Goal: Information Seeking & Learning: Learn about a topic

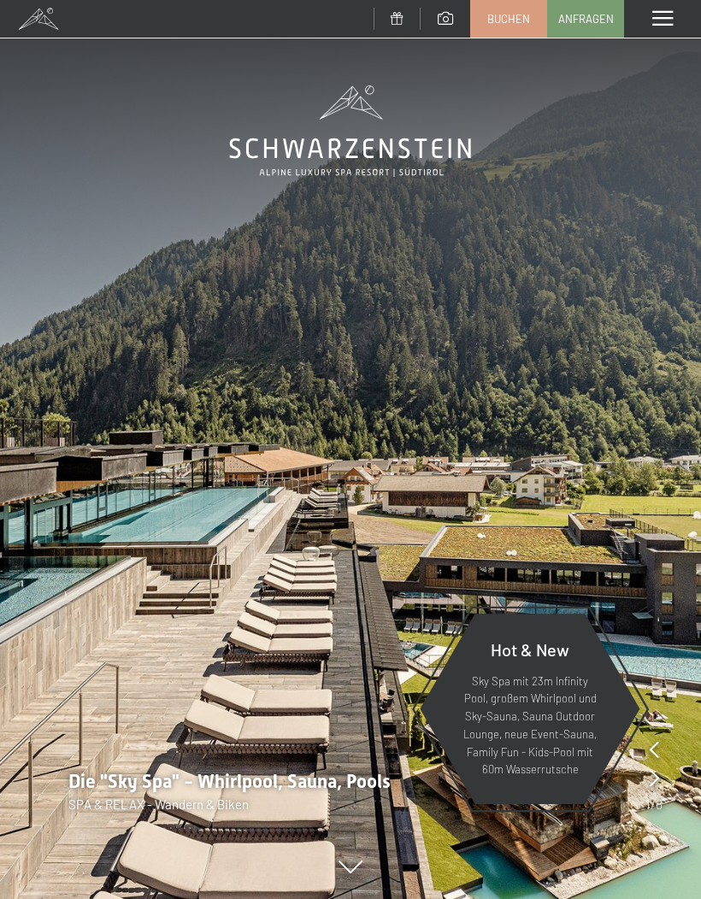
click at [657, 23] on span at bounding box center [662, 18] width 21 height 15
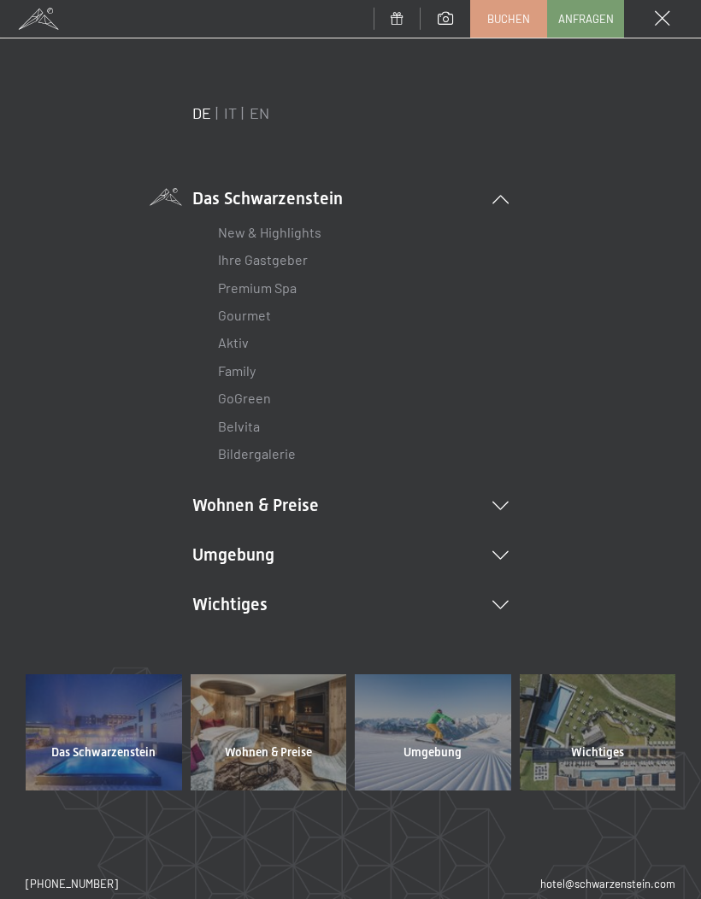
click at [246, 348] on link "Aktiv" at bounding box center [233, 342] width 31 height 16
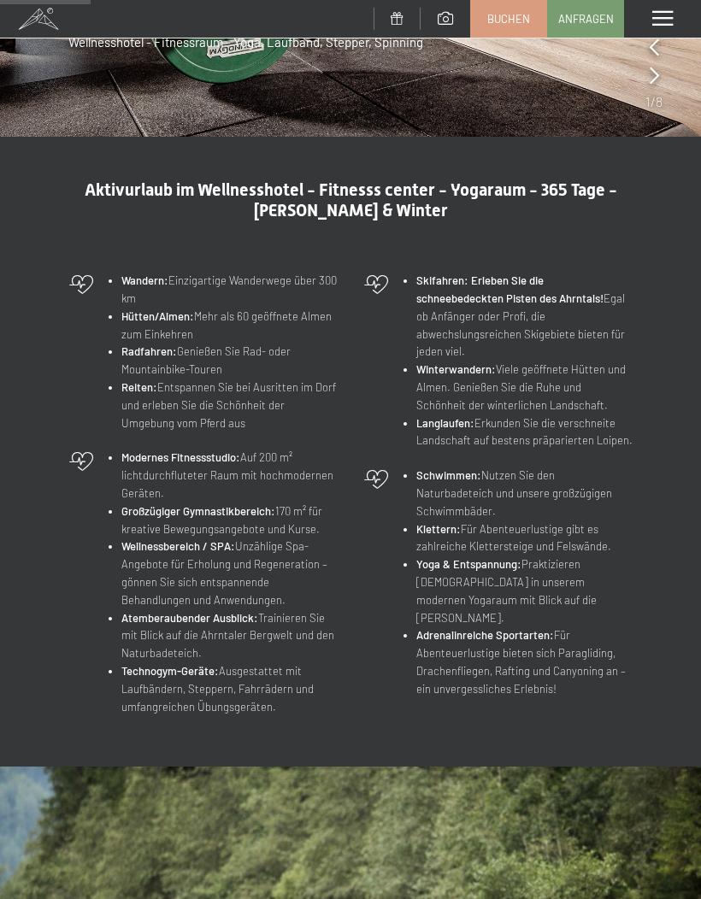
scroll to position [396, 0]
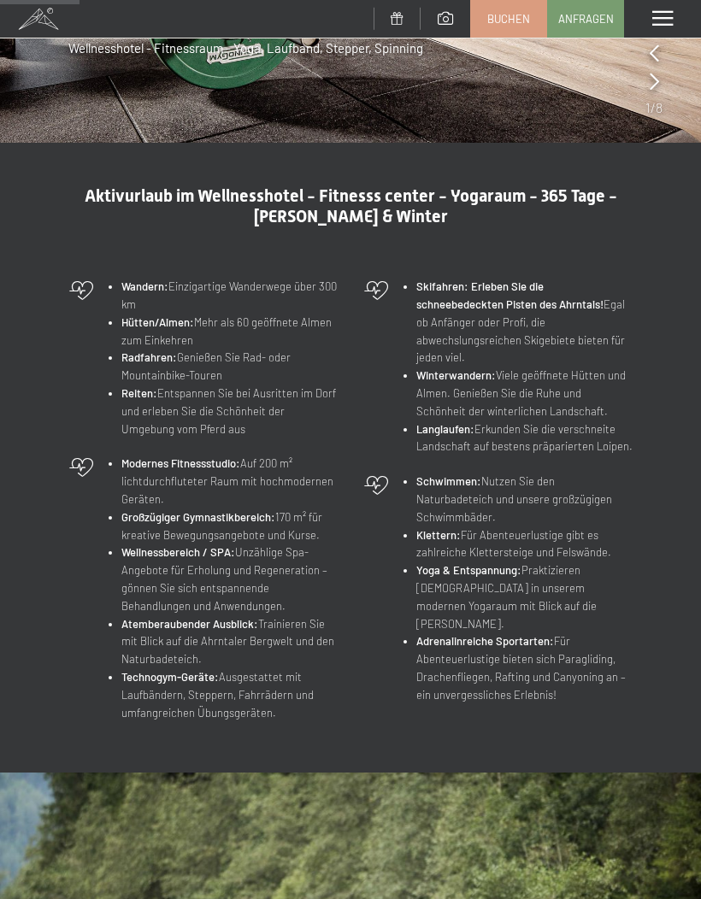
click at [660, 24] on span at bounding box center [662, 18] width 21 height 15
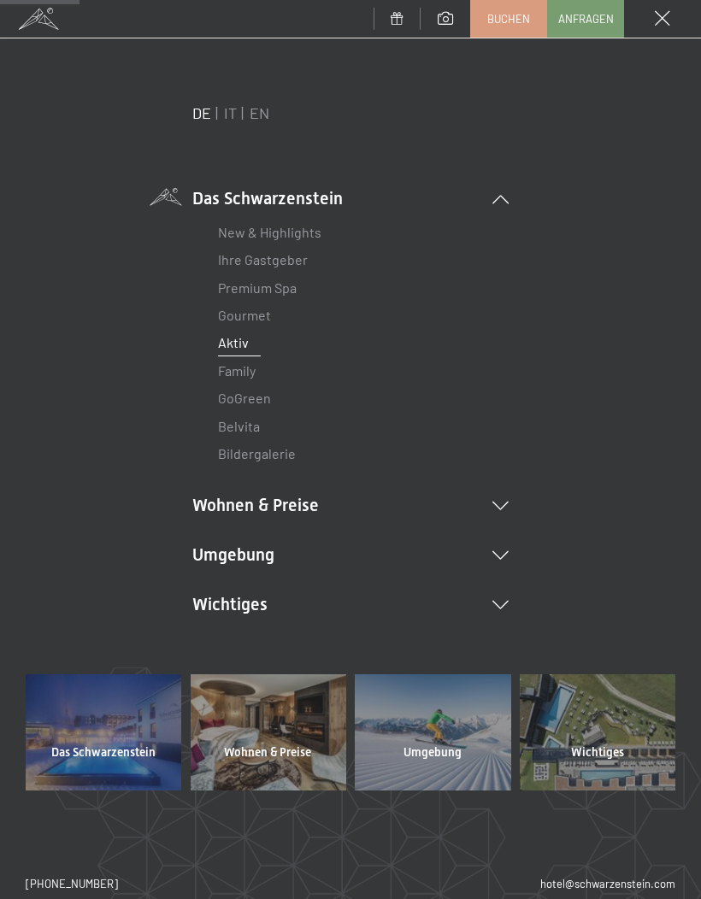
click at [281, 284] on link "Premium Spa" at bounding box center [257, 287] width 79 height 16
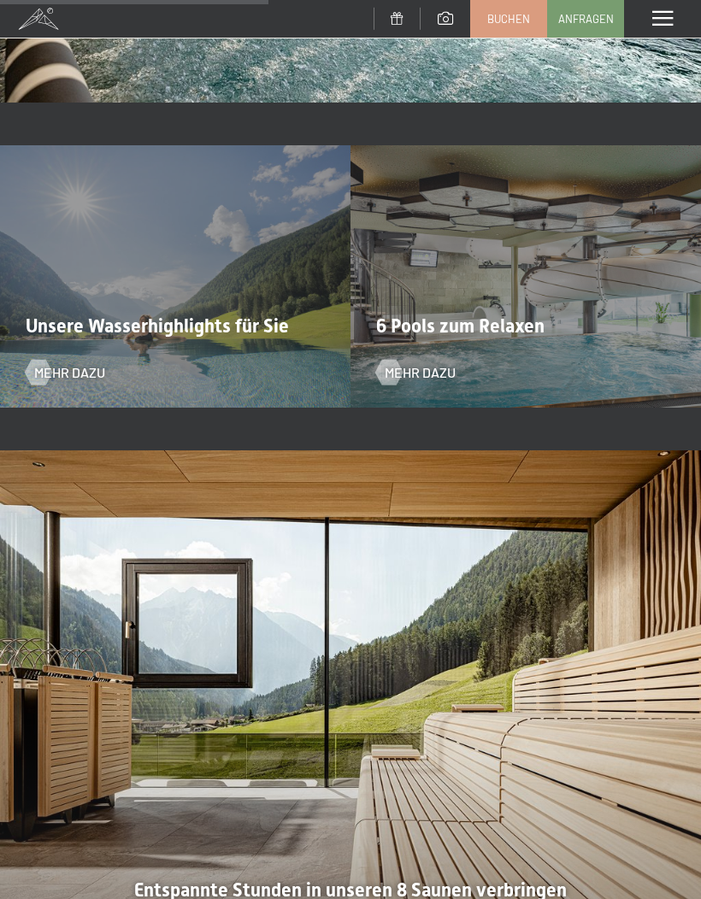
scroll to position [3121, 0]
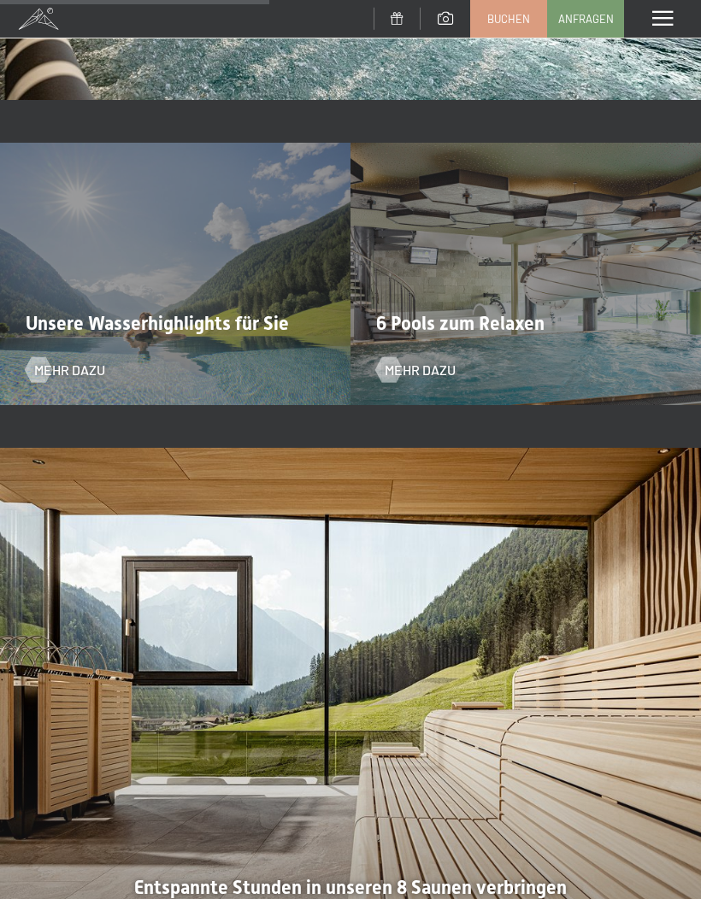
click at [241, 328] on div "Unsere Wasserhighlights für Sie Mehr dazu" at bounding box center [175, 274] width 350 height 263
click at [220, 313] on span "Unsere Wasserhighlights für Sie" at bounding box center [157, 323] width 263 height 21
click at [417, 361] on span "Mehr dazu" at bounding box center [420, 370] width 71 height 19
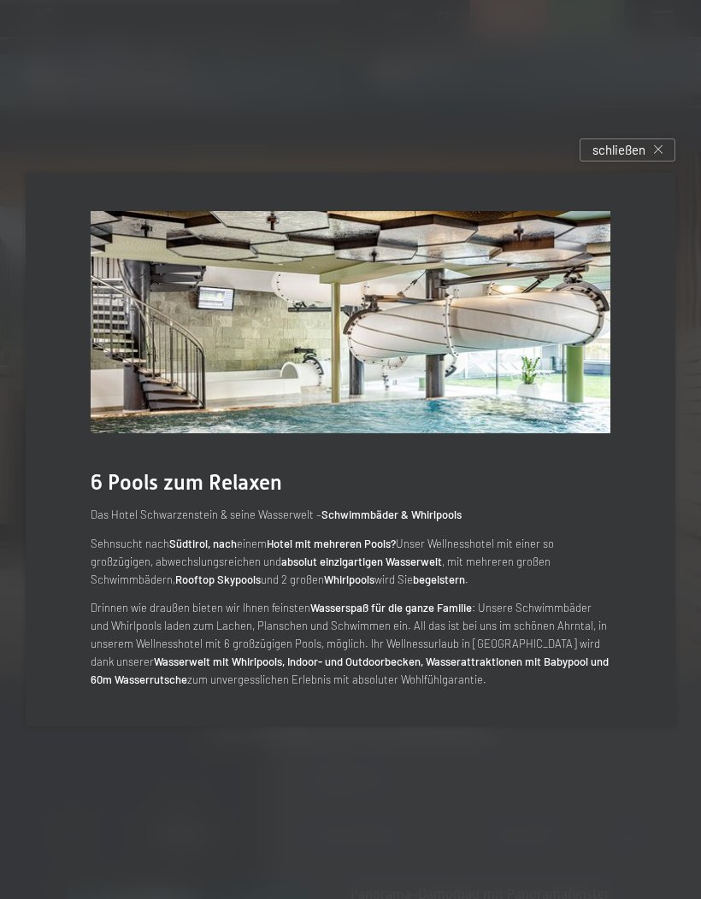
scroll to position [3412, 0]
click at [656, 154] on icon at bounding box center [658, 149] width 9 height 9
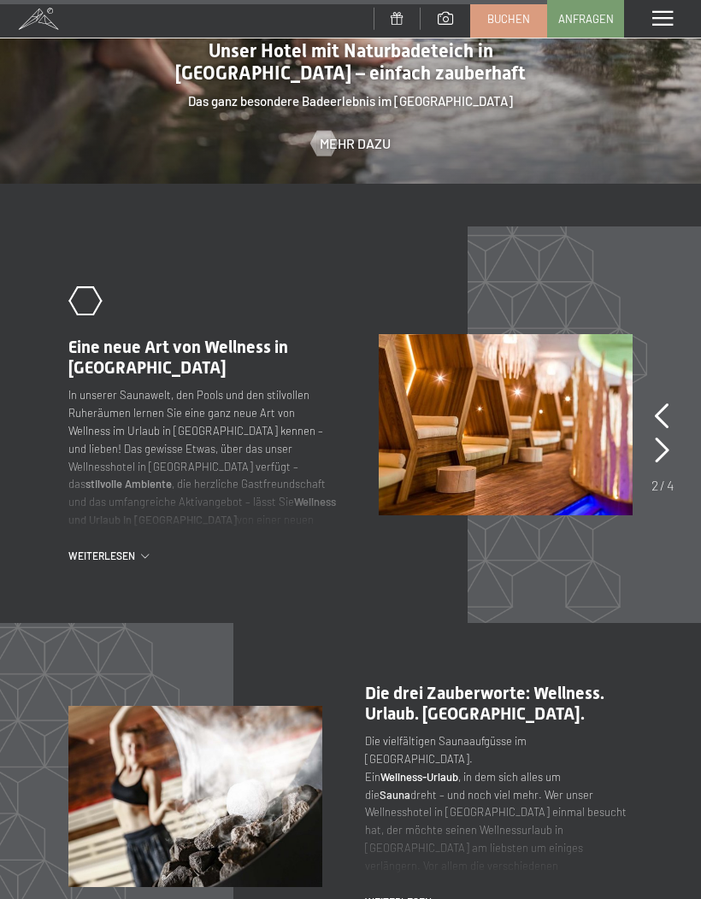
scroll to position [5170, 0]
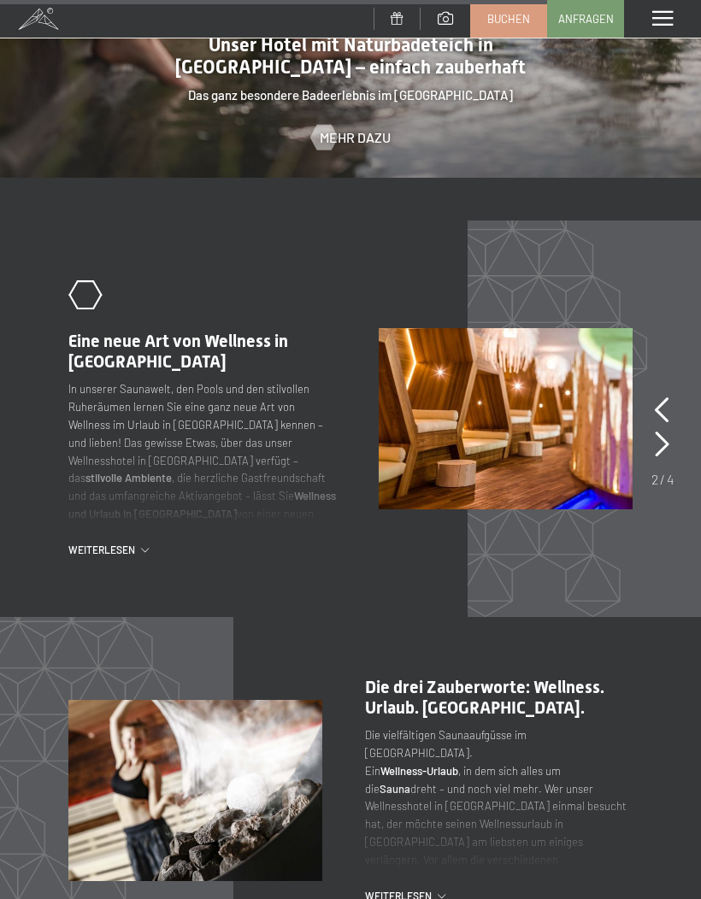
click at [631, 369] on img at bounding box center [506, 418] width 254 height 181
click at [656, 397] on icon at bounding box center [662, 410] width 15 height 26
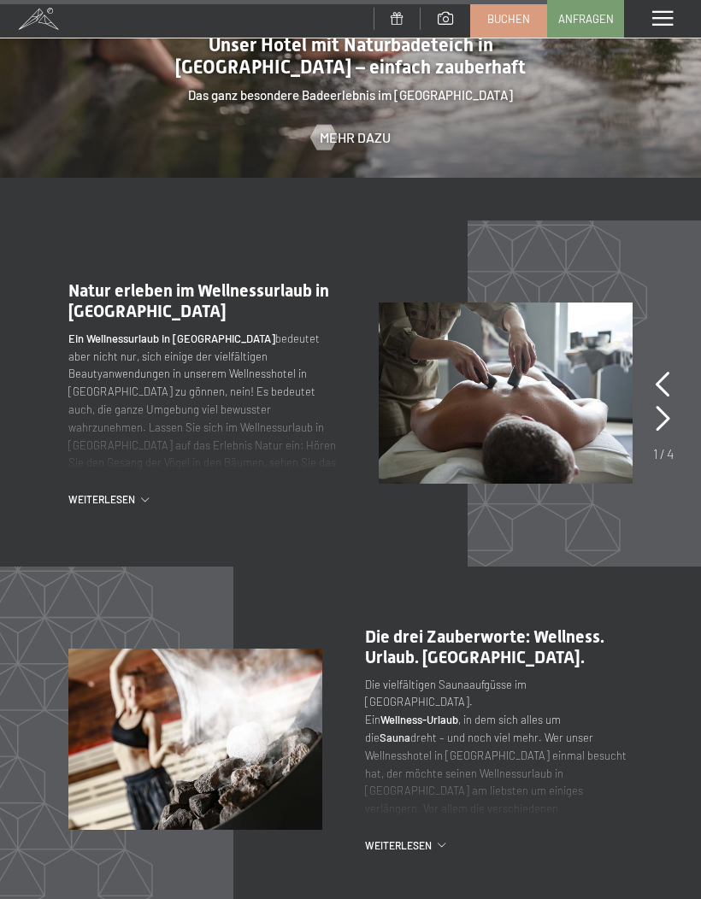
click at [659, 406] on icon at bounding box center [662, 419] width 15 height 26
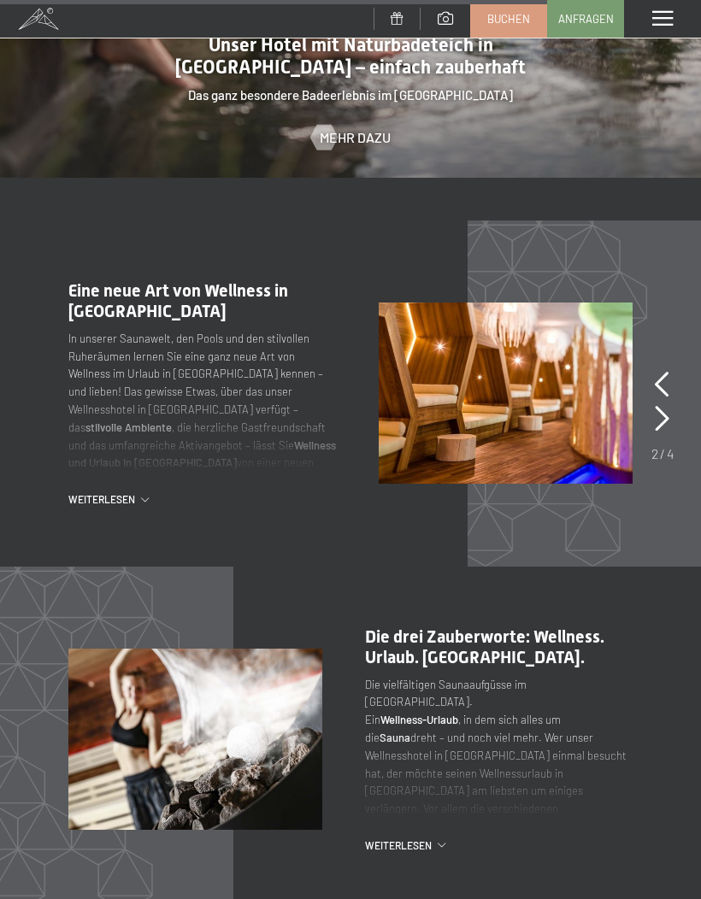
click at [582, 375] on img at bounding box center [506, 392] width 254 height 181
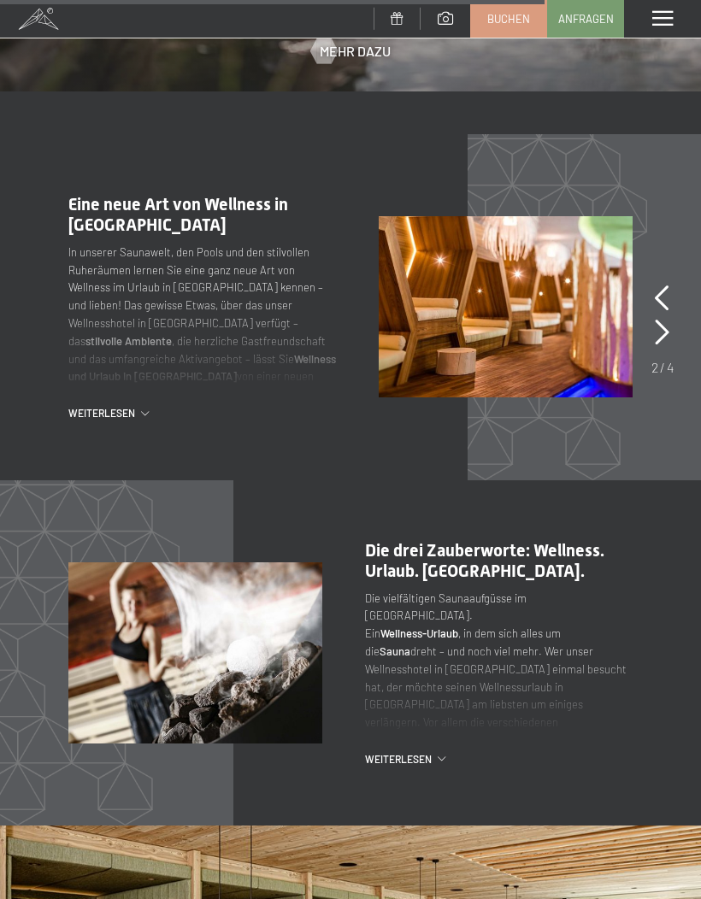
scroll to position [5242, 0]
